Goal: Find specific page/section: Find specific page/section

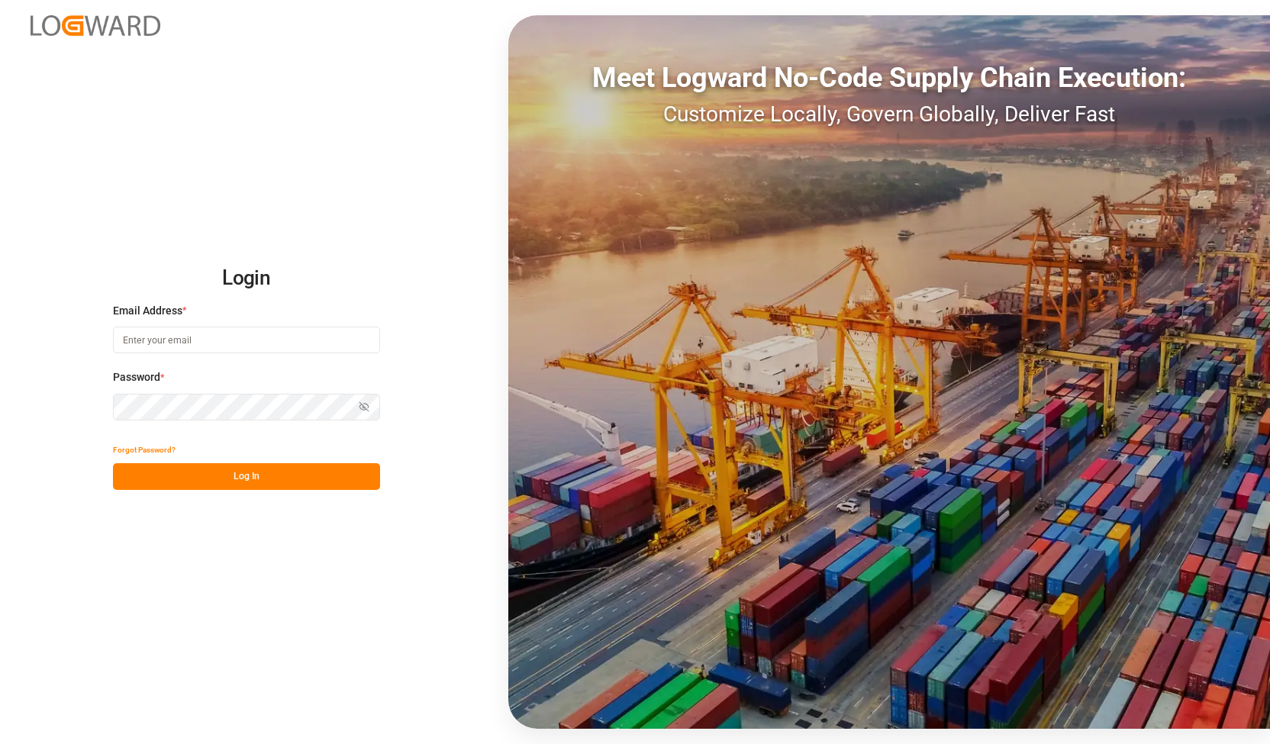
type input "[PERSON_NAME][EMAIL_ADDRESS][DOMAIN_NAME]"
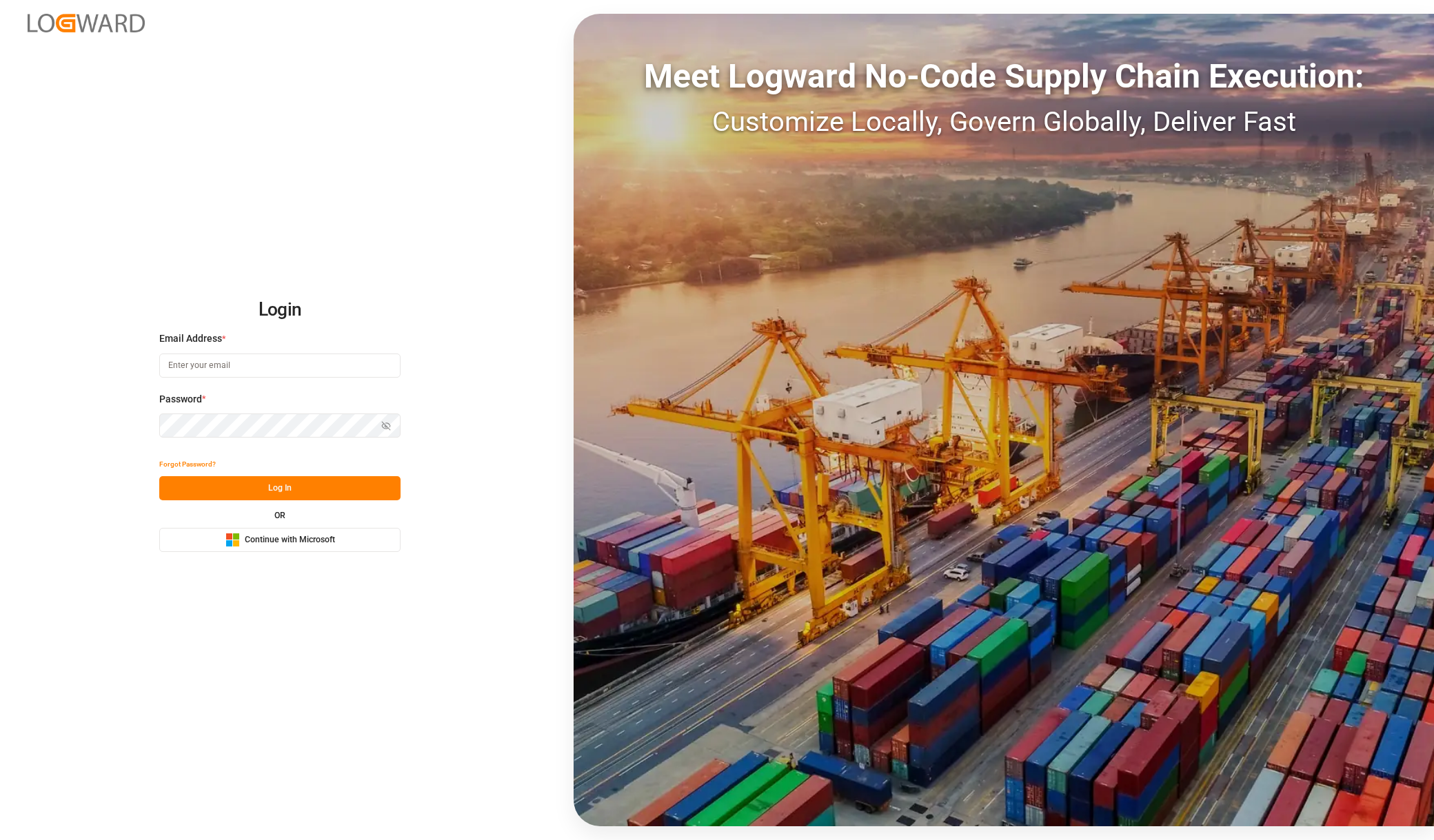
type input "[PERSON_NAME][EMAIL_ADDRESS][DOMAIN_NAME]"
click at [0, 443] on div "Login Email Address * alexander.schoeps@leschaco.com Password * Show password F…" at bounding box center [717, 420] width 1434 height 840
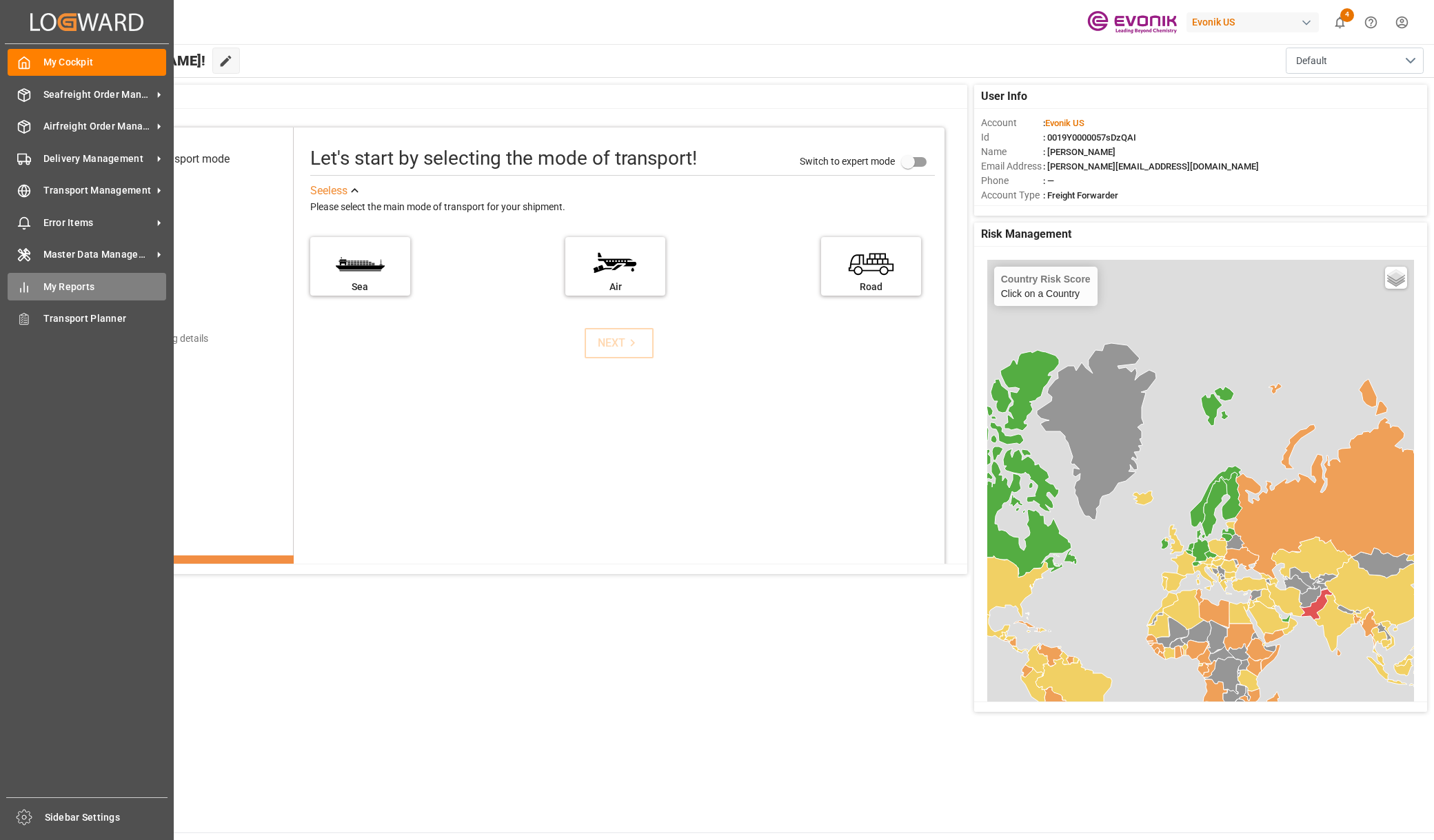
click at [80, 295] on div "My Reports My Reports" at bounding box center [86, 286] width 158 height 27
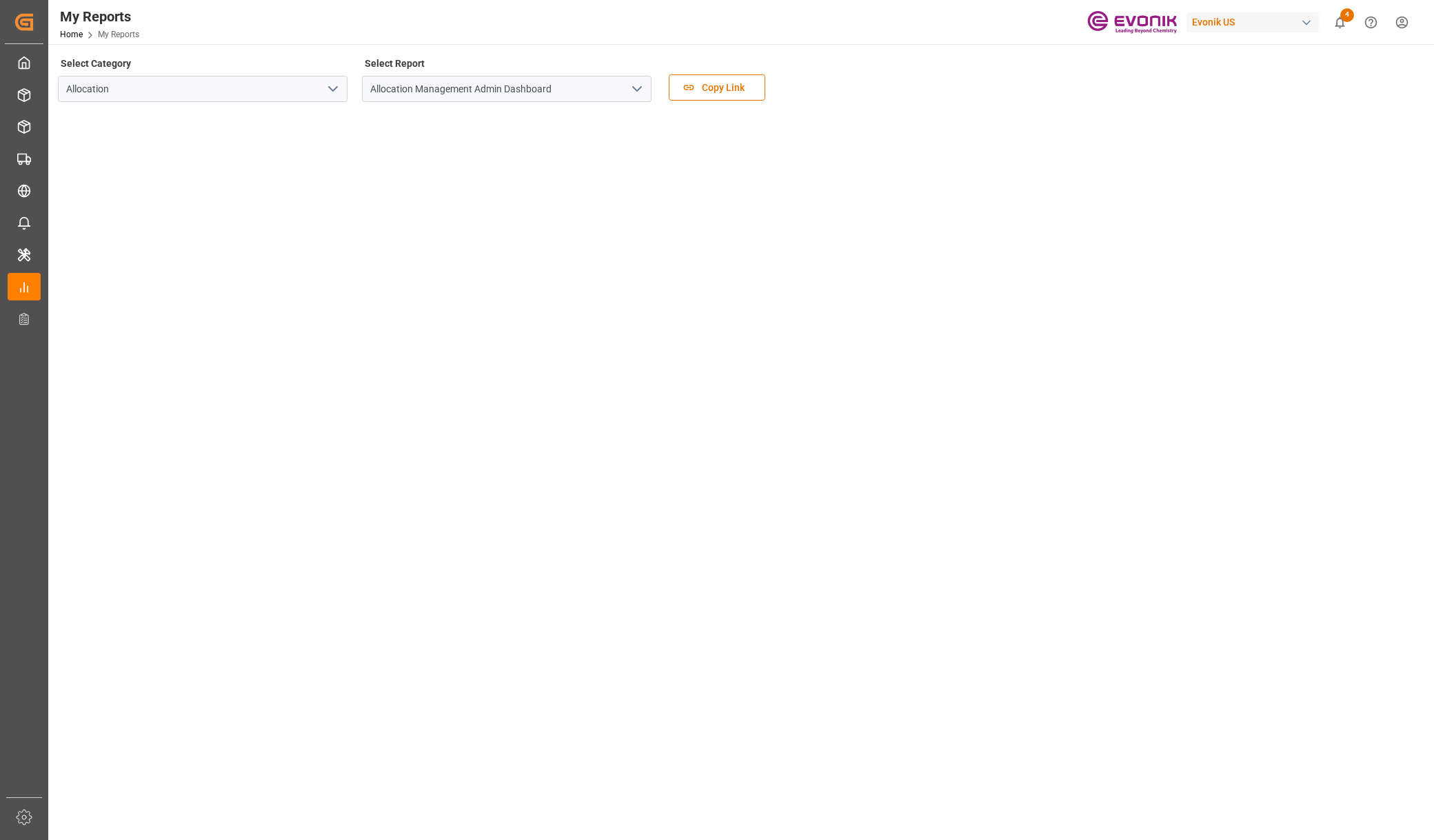
click at [336, 90] on icon "open menu" at bounding box center [333, 89] width 16 height 16
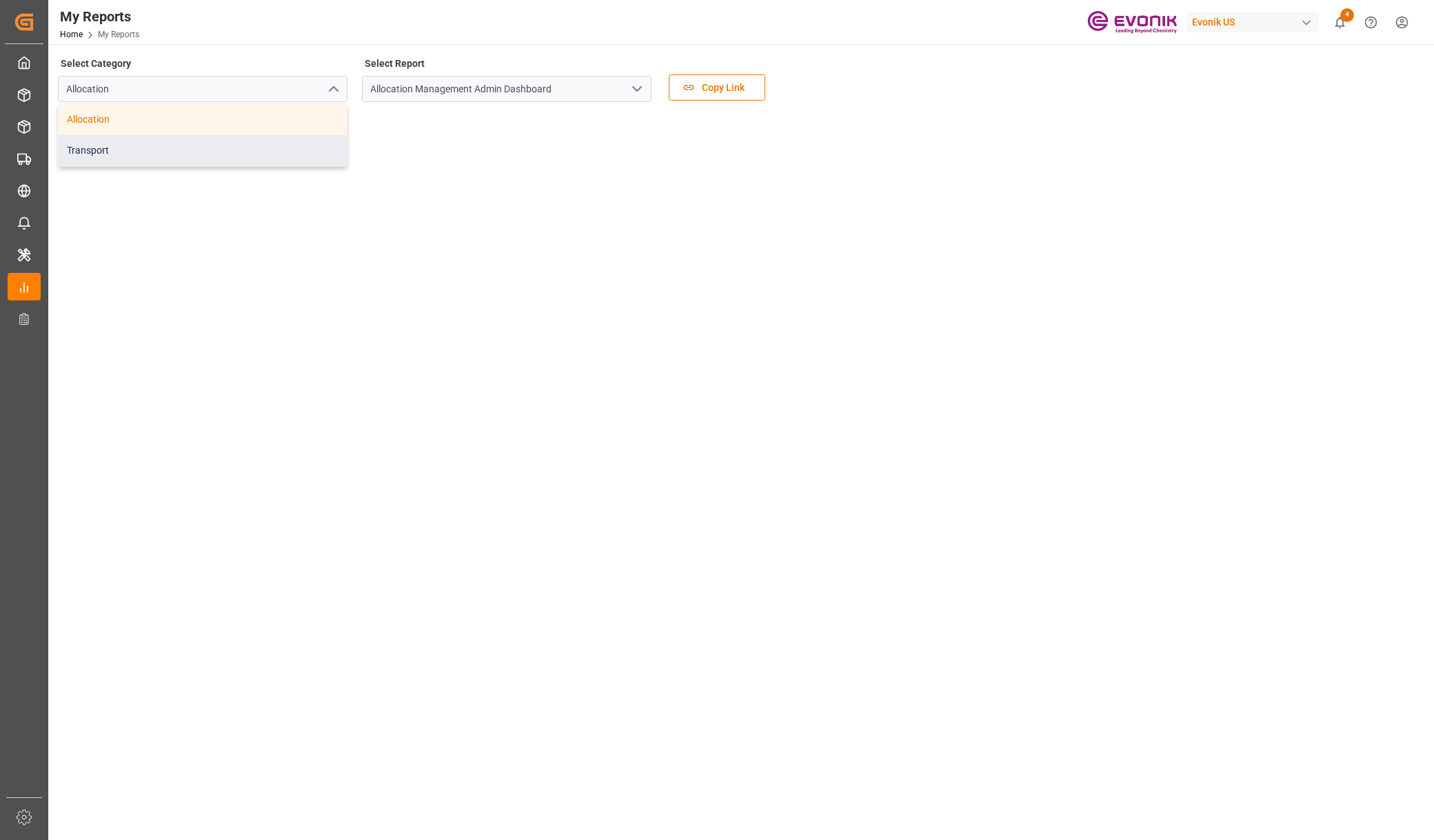
click at [234, 150] on div "Transport" at bounding box center [202, 151] width 288 height 31
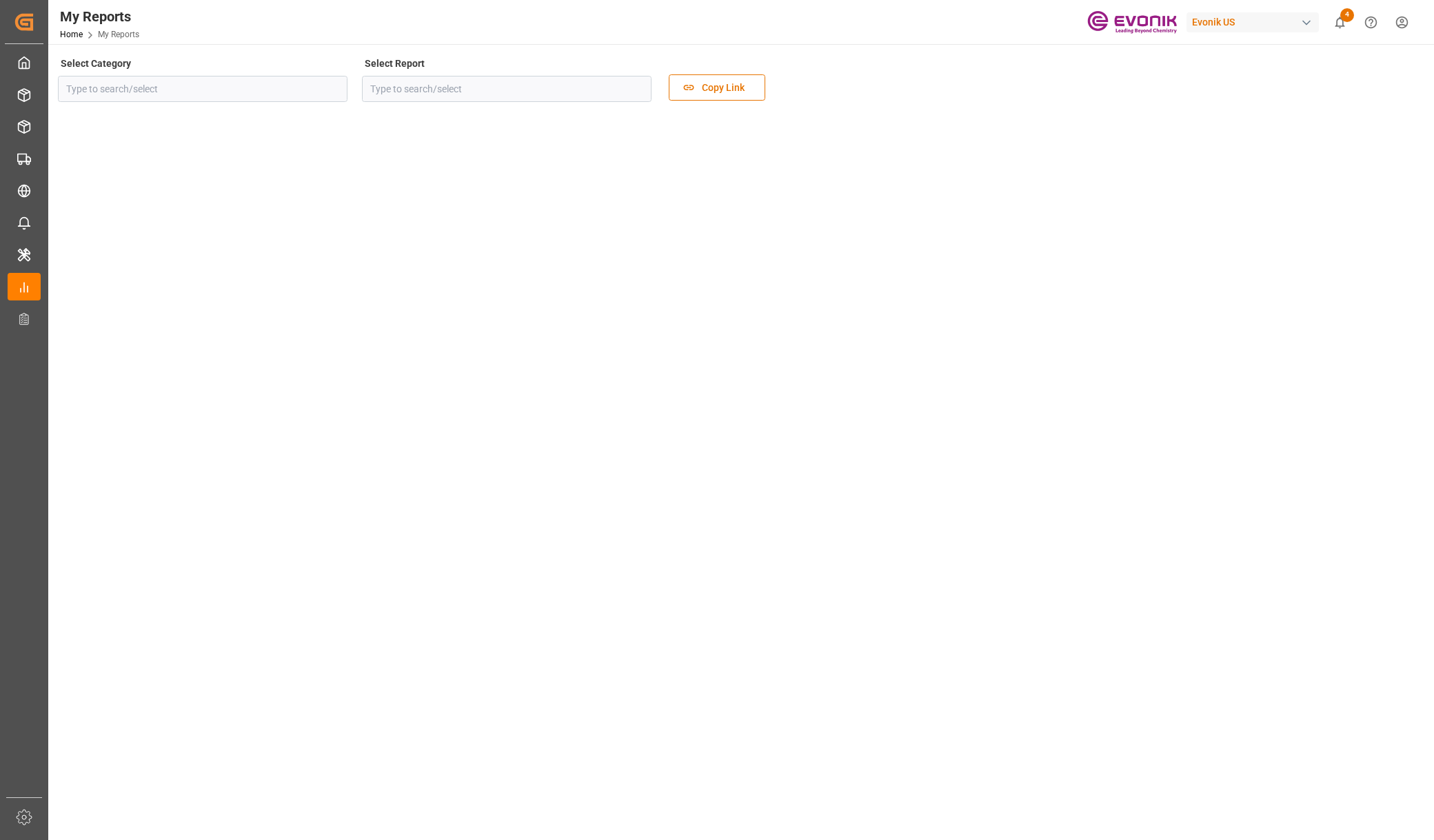
type input "Transport"
type input "Evonik CO2 Emission Dashboard"
click at [642, 91] on icon "open menu" at bounding box center [637, 89] width 16 height 16
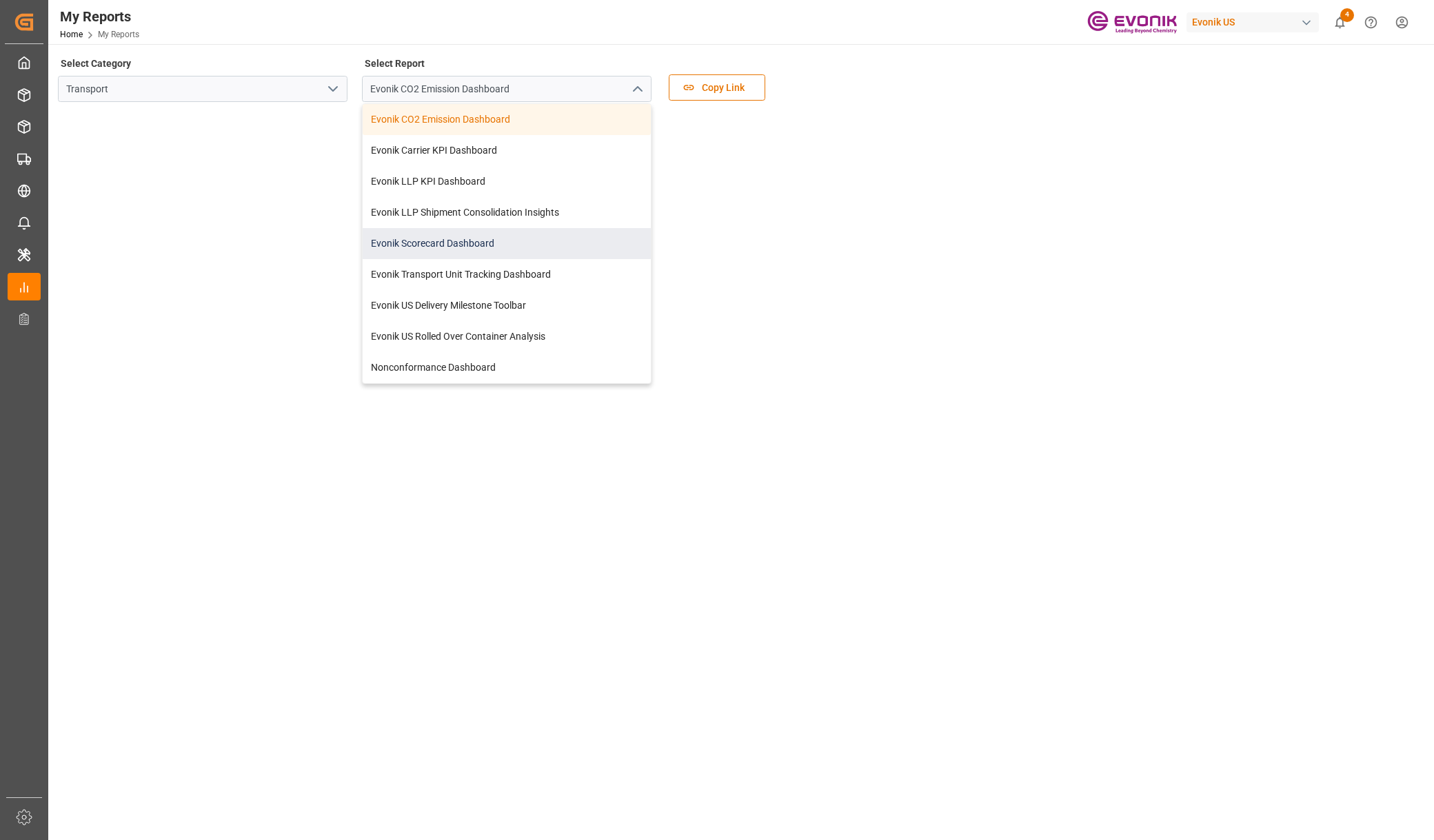
click at [455, 247] on div "Evonik Scorecard Dashboard" at bounding box center [506, 244] width 288 height 31
